Goal: Task Accomplishment & Management: Use online tool/utility

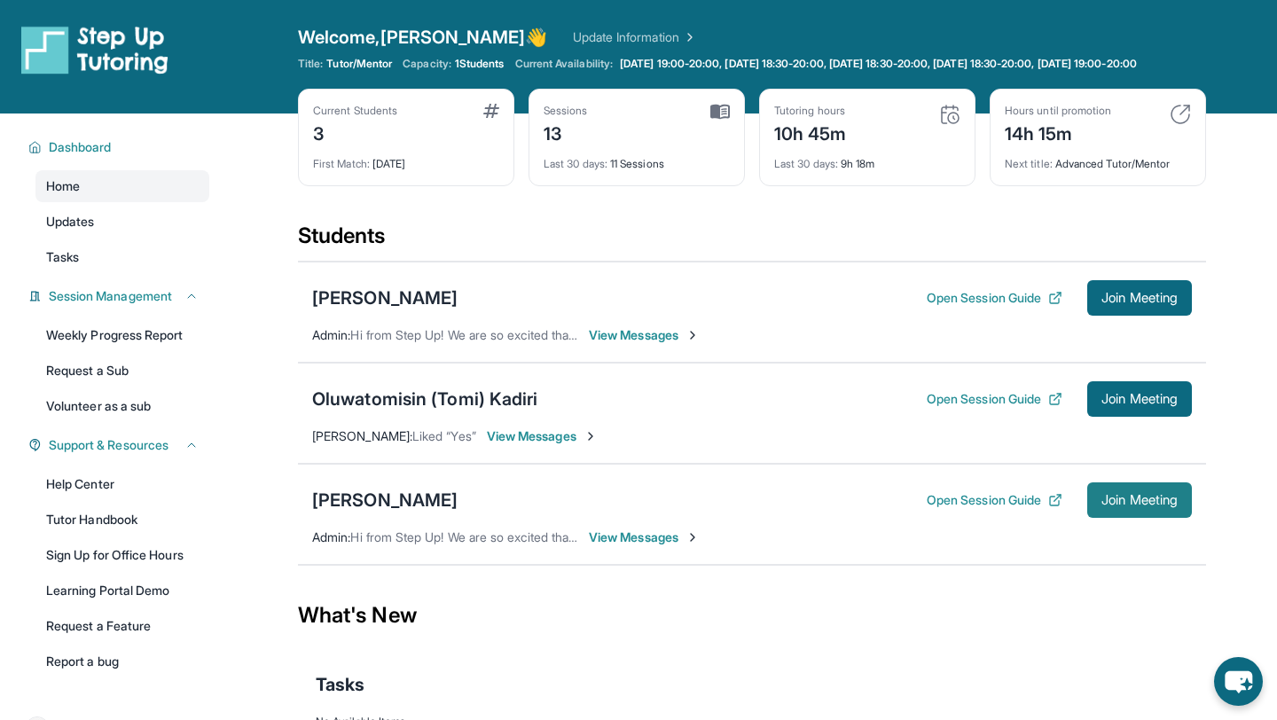
click at [1127, 506] on span "Join Meeting" at bounding box center [1140, 500] width 76 height 11
